Goal: Check status

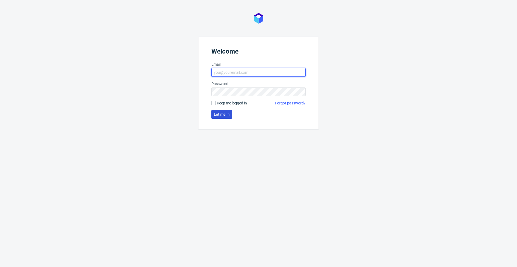
type input "krzysztof.chojnacki@packhelp.com"
click at [221, 117] on button "Let me in" at bounding box center [221, 114] width 21 height 9
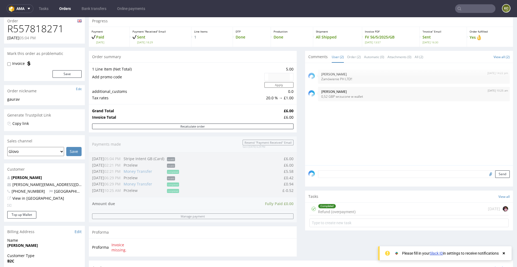
scroll to position [19, 0]
